Goal: Information Seeking & Learning: Learn about a topic

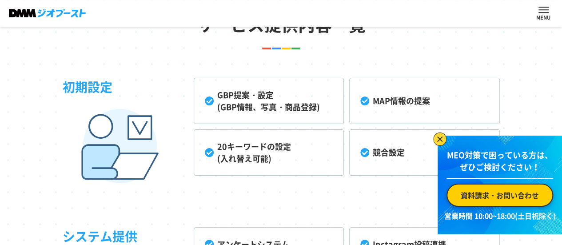
scroll to position [2080, 0]
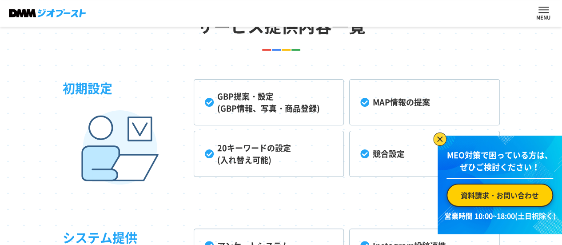
click at [442, 138] on img at bounding box center [439, 138] width 13 height 13
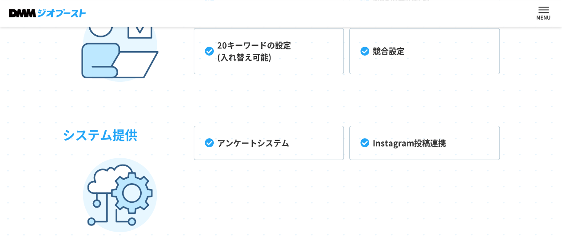
scroll to position [2198, 0]
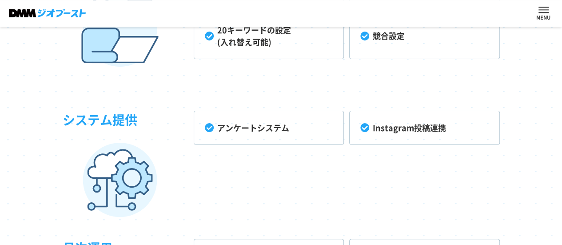
click at [242, 145] on li "アンケートシステム" at bounding box center [269, 128] width 150 height 34
click at [208, 139] on li "アンケートシステム" at bounding box center [269, 128] width 150 height 34
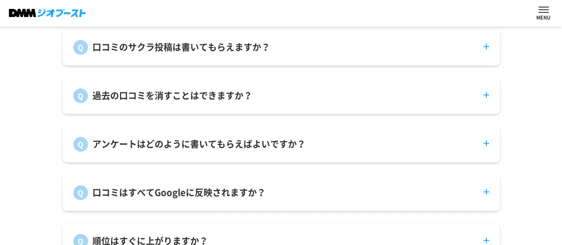
scroll to position [3150, 0]
click at [207, 150] on p "アンケートはどのように書いてもらえばよいですか？" at bounding box center [198, 143] width 213 height 13
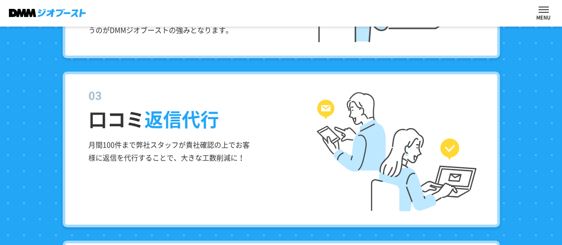
scroll to position [1288, 0]
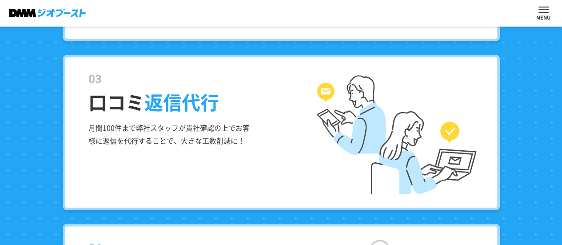
click at [114, 130] on dd "月間100件まで弊社スタッフが貴社確認の上でお客様に返信を代行することで、大きな工数削減に！" at bounding box center [171, 132] width 167 height 32
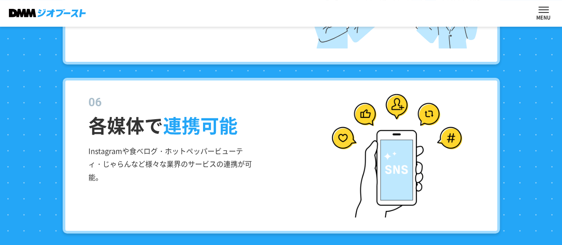
scroll to position [1774, 0]
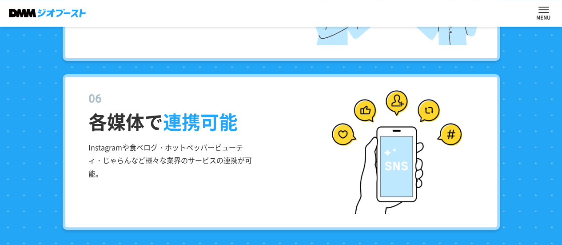
click at [0, 0] on link "サービス内容" at bounding box center [0, 0] width 0 height 0
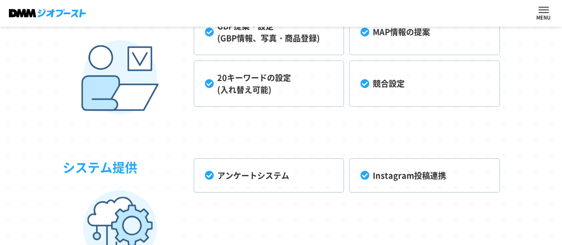
scroll to position [2153, 0]
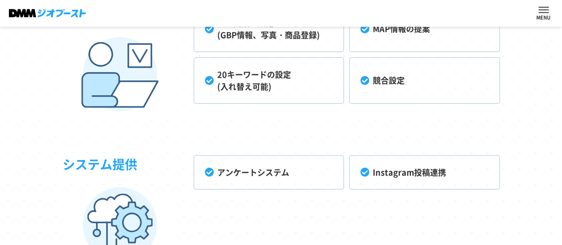
click at [210, 187] on li "アンケートシステム" at bounding box center [269, 172] width 150 height 34
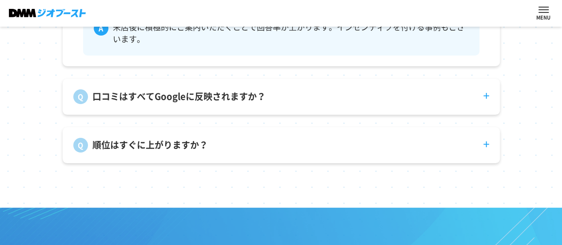
scroll to position [3300, 0]
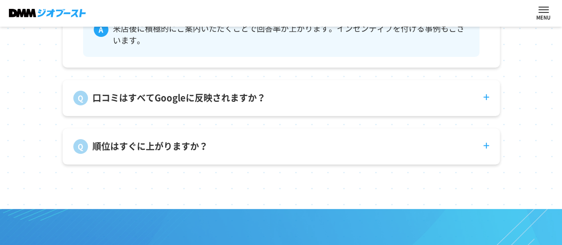
click at [183, 153] on p "順位はすぐに上がりますか？" at bounding box center [149, 145] width 115 height 13
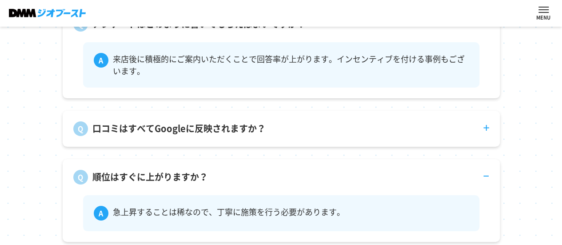
scroll to position [3269, 0]
click at [201, 135] on p "口コミはすべてGoogleに反映されますか？" at bounding box center [178, 128] width 173 height 13
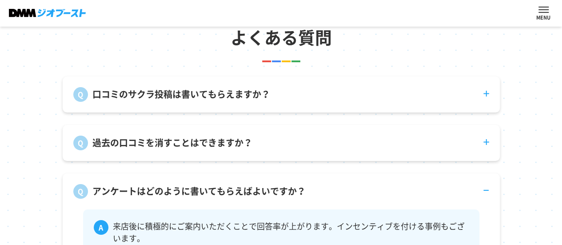
scroll to position [3102, 0]
click at [202, 150] on p "過去の口コミを消すことはできますか？" at bounding box center [172, 142] width 160 height 13
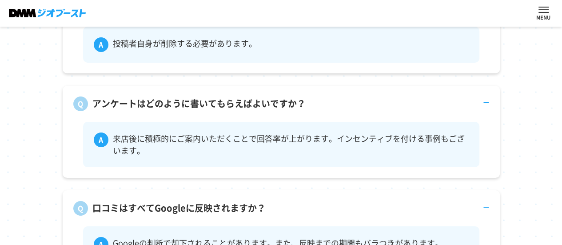
scroll to position [3237, 0]
click at [198, 135] on div "アンケートはどのように書いてもらえばよいですか？ 来店後に積極的にご案内いただくことで回答率が上がります。インセンティブを付ける事例もございます。" at bounding box center [281, 131] width 437 height 92
click at [195, 110] on p "アンケートはどのように書いてもらえばよいですか？" at bounding box center [198, 102] width 213 height 13
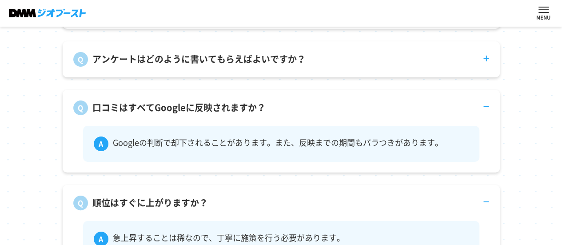
scroll to position [3281, 0]
click at [190, 114] on p "口コミはすべてGoogleに反映されますか？" at bounding box center [178, 106] width 173 height 13
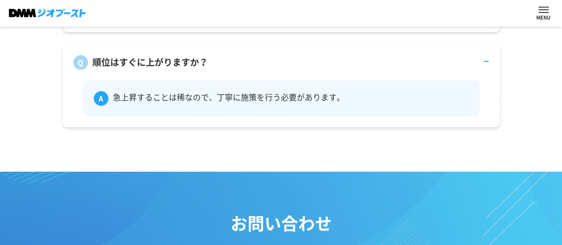
scroll to position [3376, 0]
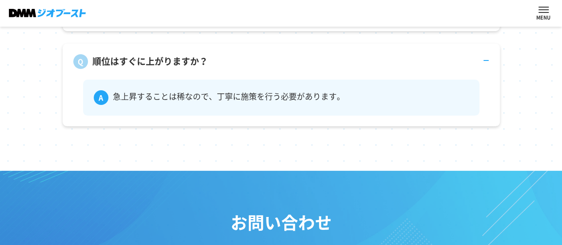
click at [172, 68] on p "順位はすぐに上がりますか？" at bounding box center [149, 61] width 115 height 13
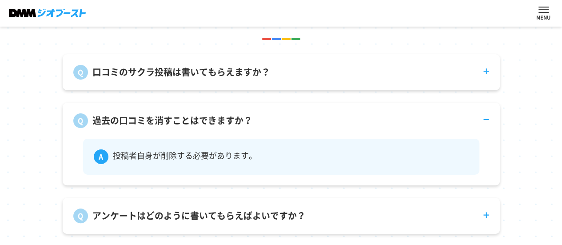
scroll to position [3124, 0]
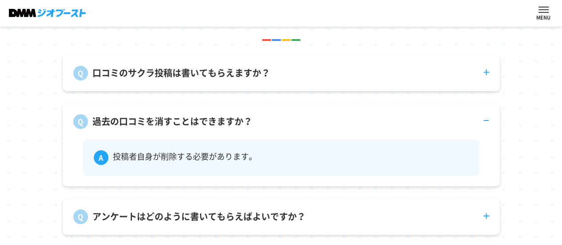
click at [194, 129] on dt "過去の口コミを消すことはできますか？" at bounding box center [281, 115] width 437 height 25
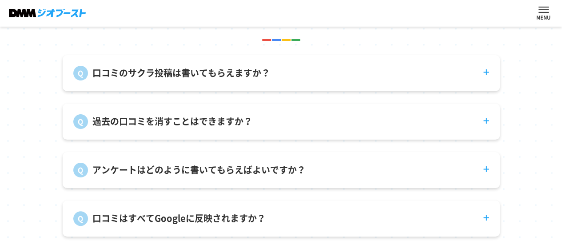
click at [175, 80] on p "口コミのサクラ投稿は書いてもらえますか？" at bounding box center [181, 72] width 178 height 13
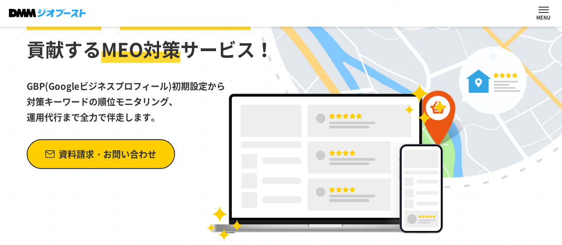
scroll to position [115, 0]
